Goal: Check status: Check status

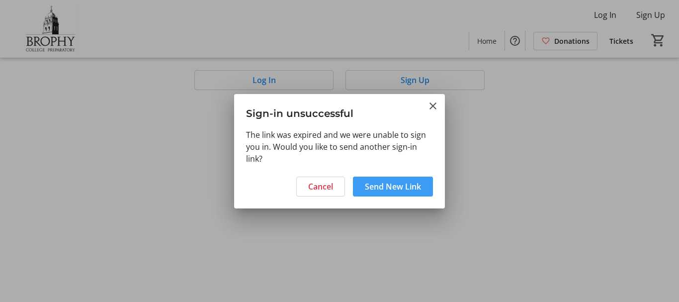
click at [399, 184] on span "Send New Link" at bounding box center [393, 186] width 56 height 12
click at [430, 106] on mat-icon "Close" at bounding box center [433, 106] width 12 height 12
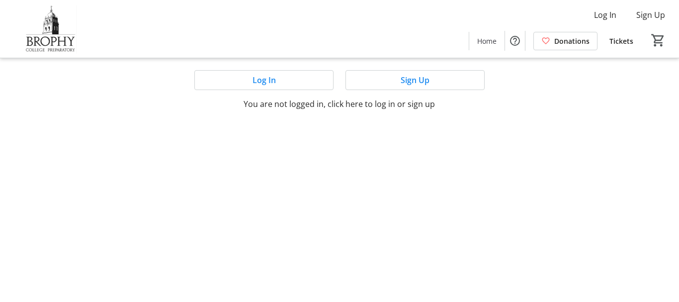
drag, startPoint x: 415, startPoint y: 110, endPoint x: 421, endPoint y: 99, distance: 12.9
click at [421, 99] on mat-sidenav-content "Log In Sign Up Home Donations Tickets 0 Home Donations Tickets Log In Sign Up Y…" at bounding box center [339, 151] width 679 height 302
